Goal: Find specific page/section: Find specific page/section

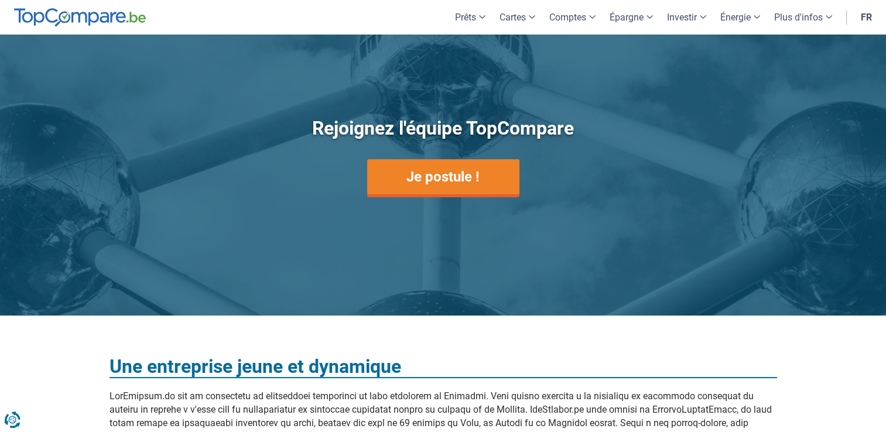
click at [867, 6] on link "fr" at bounding box center [866, 17] width 25 height 35
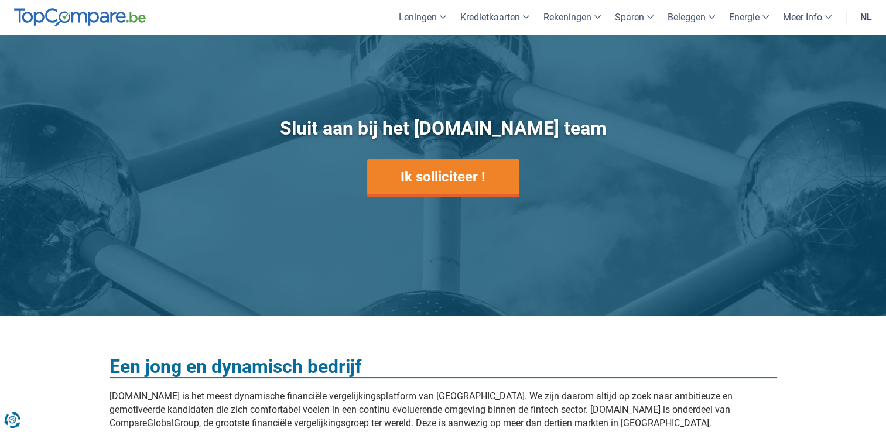
click at [860, 20] on link "nl" at bounding box center [866, 17] width 26 height 35
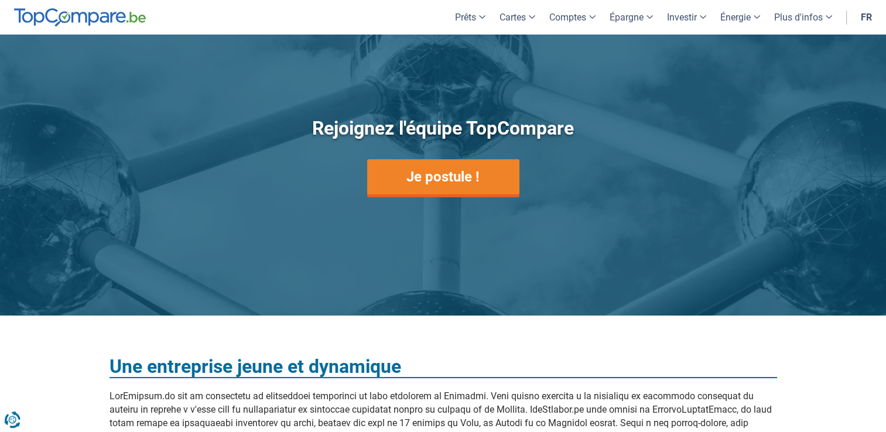
click at [860, 20] on link "fr" at bounding box center [866, 17] width 25 height 35
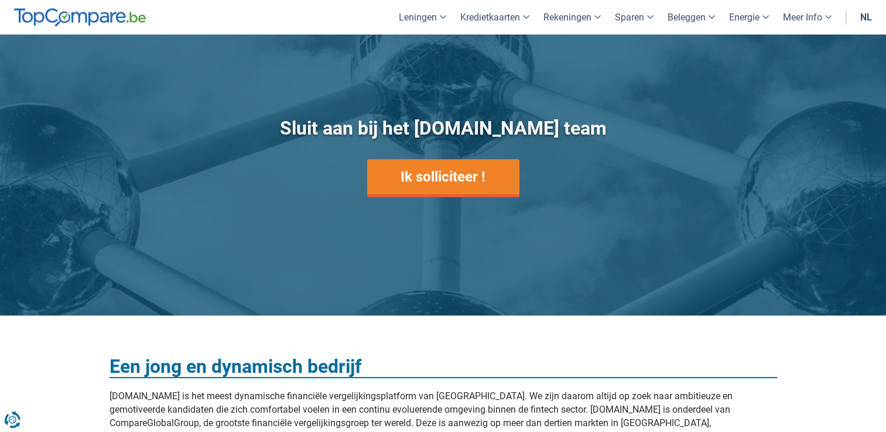
click at [860, 20] on link "nl" at bounding box center [866, 17] width 26 height 35
